Goal: Task Accomplishment & Management: Manage account settings

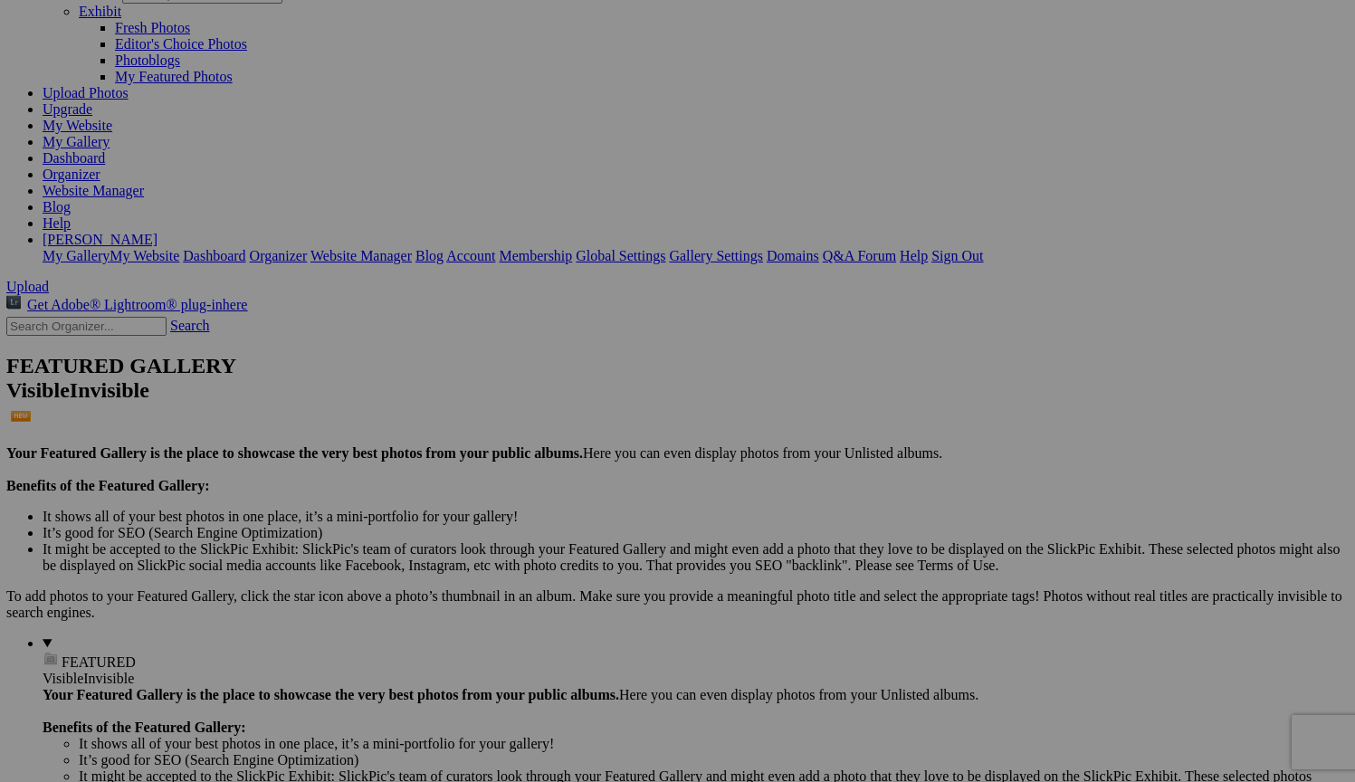
scroll to position [119, 1]
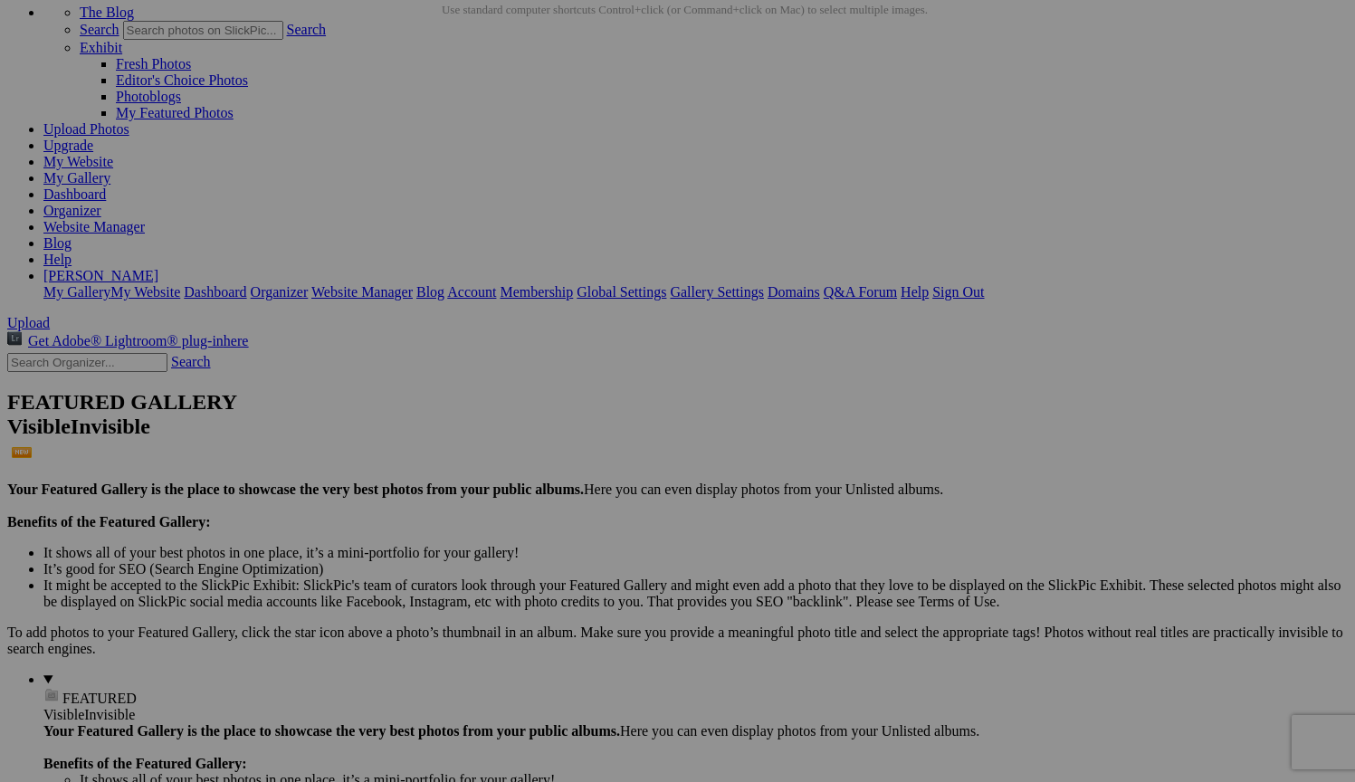
scroll to position [116, 0]
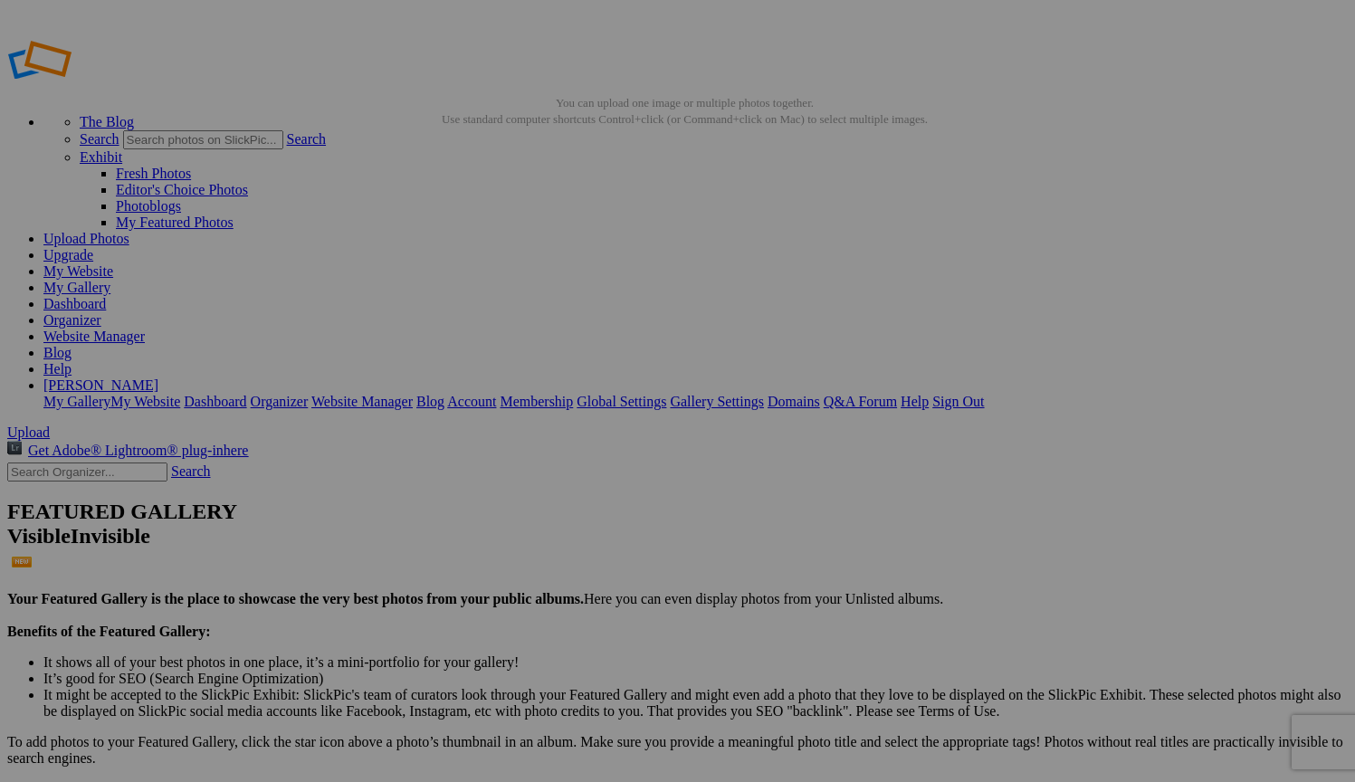
scroll to position [0, 0]
click at [104, 83] on link at bounding box center [115, 90] width 217 height 15
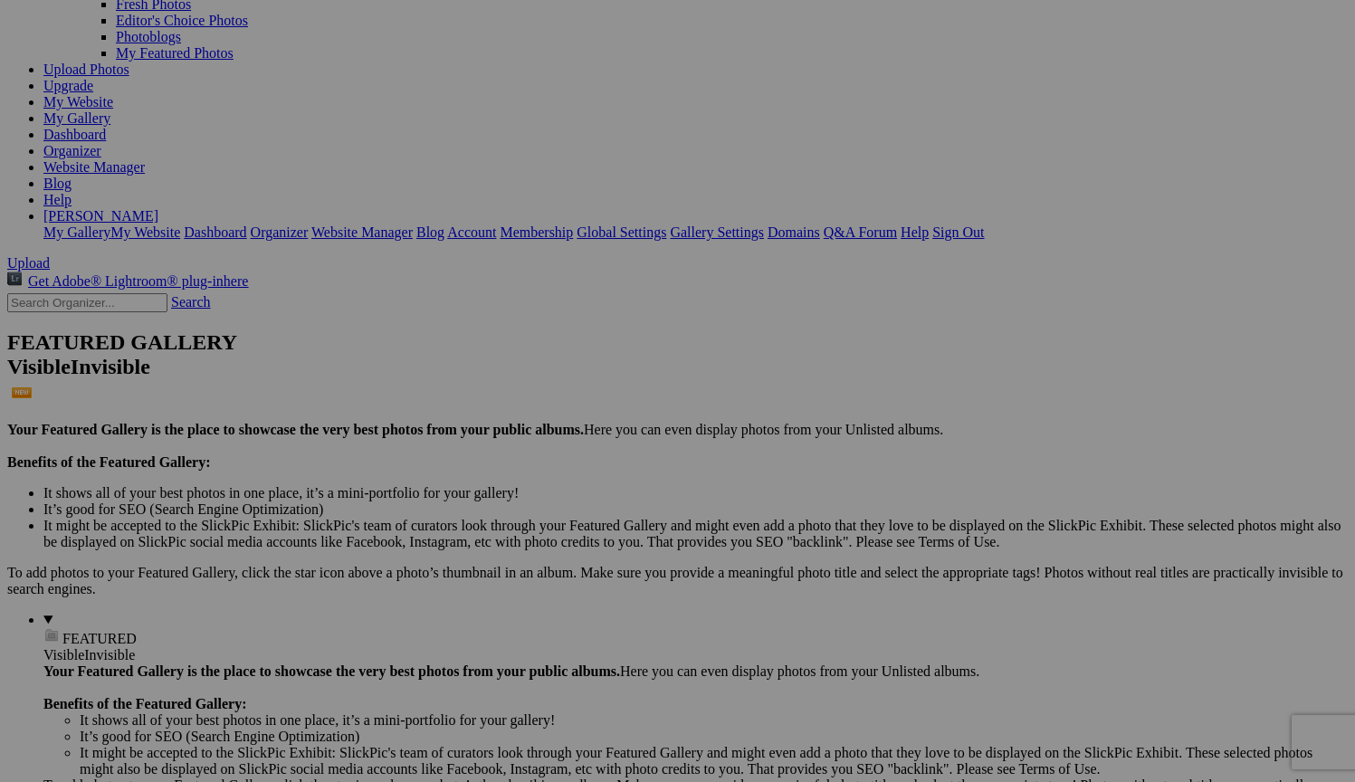
scroll to position [170, 0]
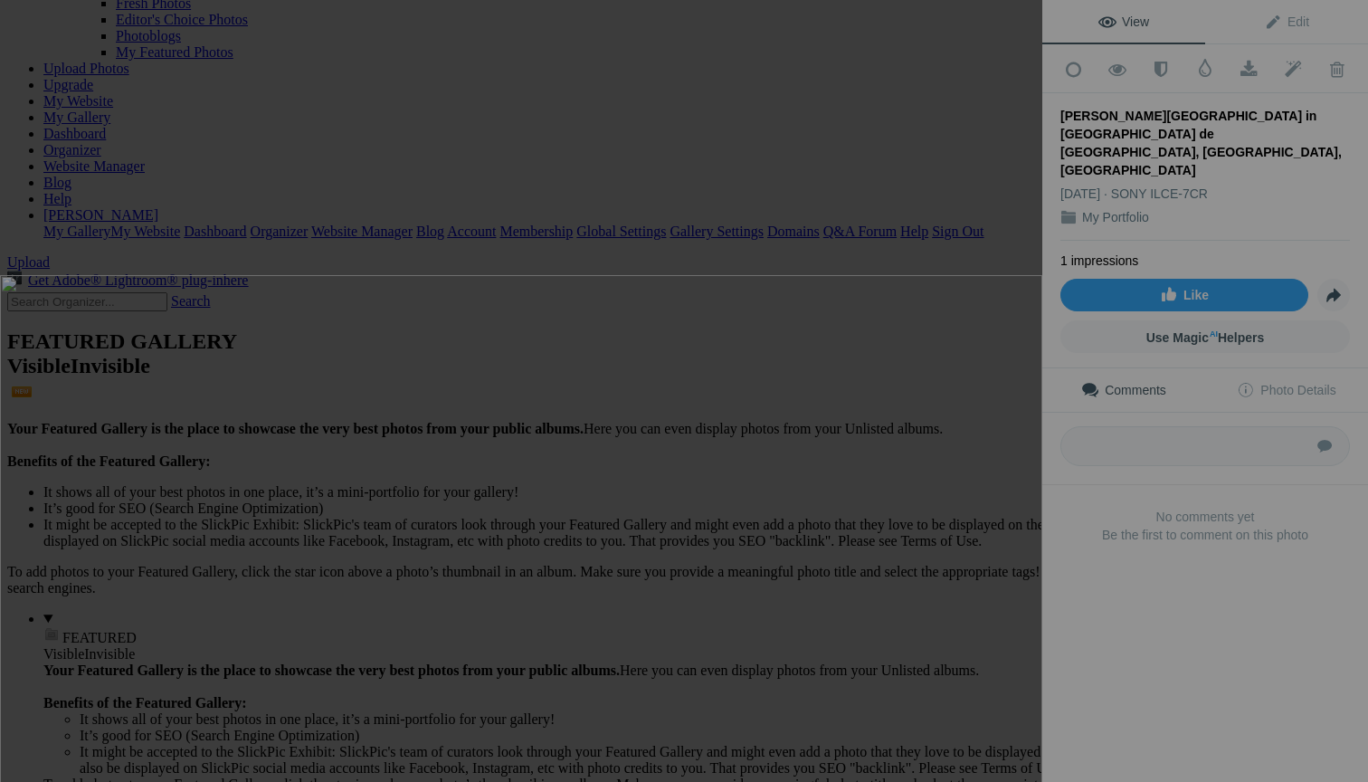
click at [675, 192] on div at bounding box center [521, 391] width 1042 height 782
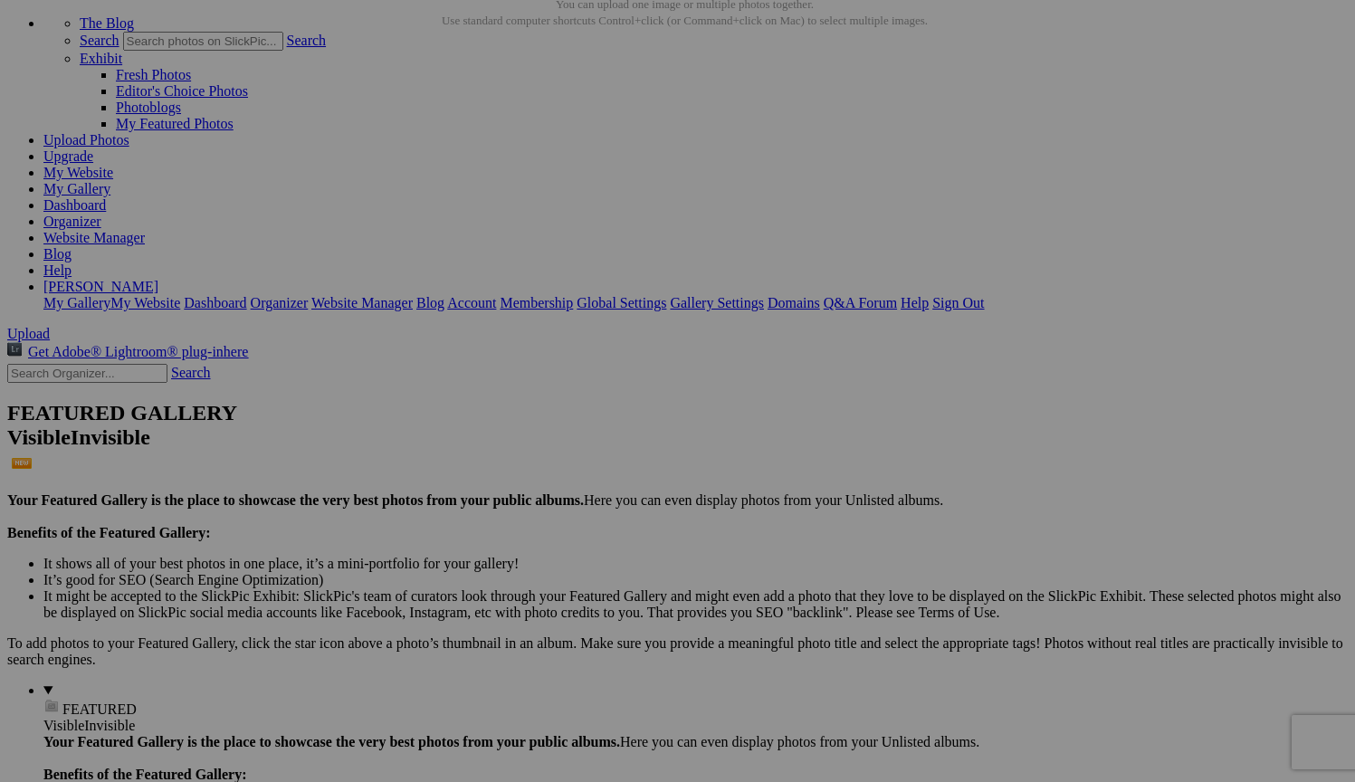
scroll to position [100, 0]
drag, startPoint x: 842, startPoint y: 418, endPoint x: 623, endPoint y: 405, distance: 219.3
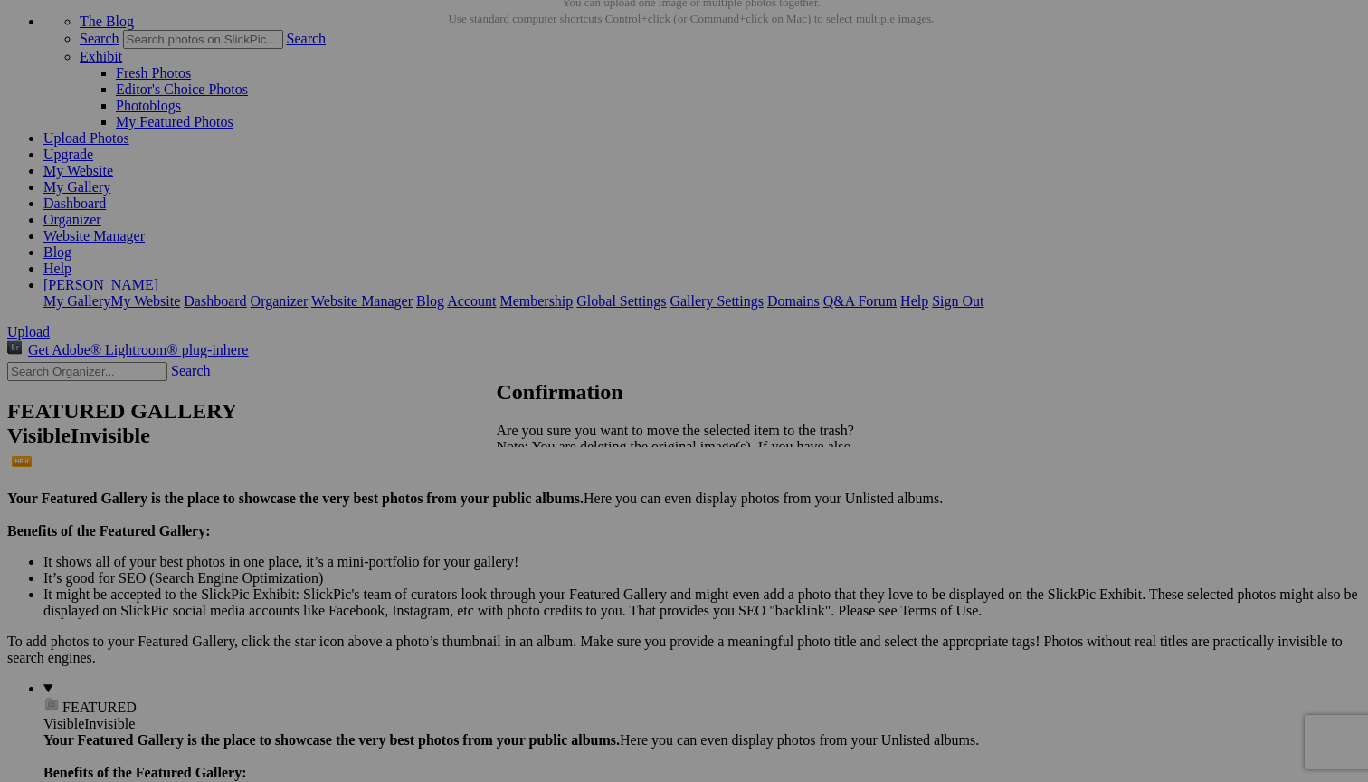
click at [557, 518] on span "Yes" at bounding box center [547, 509] width 21 height 15
